Goal: Navigation & Orientation: Find specific page/section

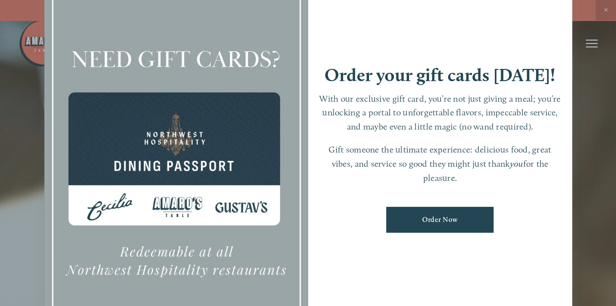
click at [607, 6] on div at bounding box center [308, 153] width 616 height 306
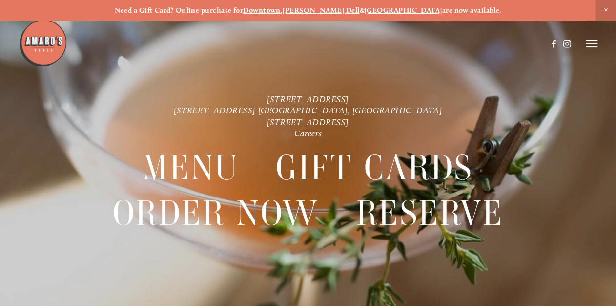
click at [588, 41] on icon at bounding box center [592, 43] width 12 height 9
click at [420, 44] on span "Menu" at bounding box center [424, 43] width 18 height 8
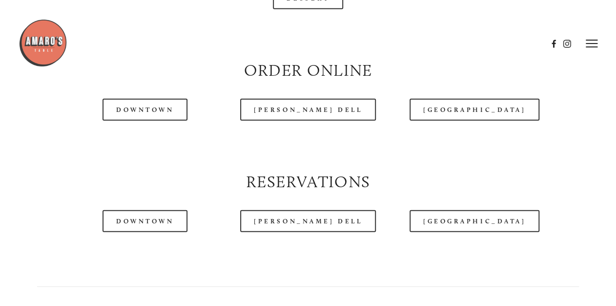
scroll to position [938, 0]
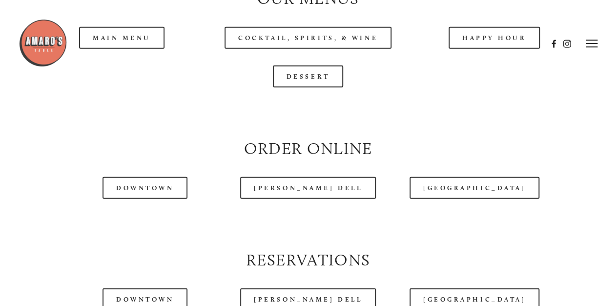
click at [132, 57] on div at bounding box center [283, 44] width 529 height 50
click at [141, 64] on div at bounding box center [283, 44] width 529 height 50
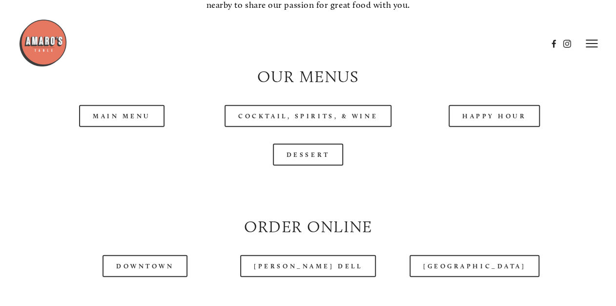
scroll to position [860, 0]
click at [147, 127] on link "Main Menu" at bounding box center [121, 116] width 85 height 22
